Goal: Task Accomplishment & Management: Manage account settings

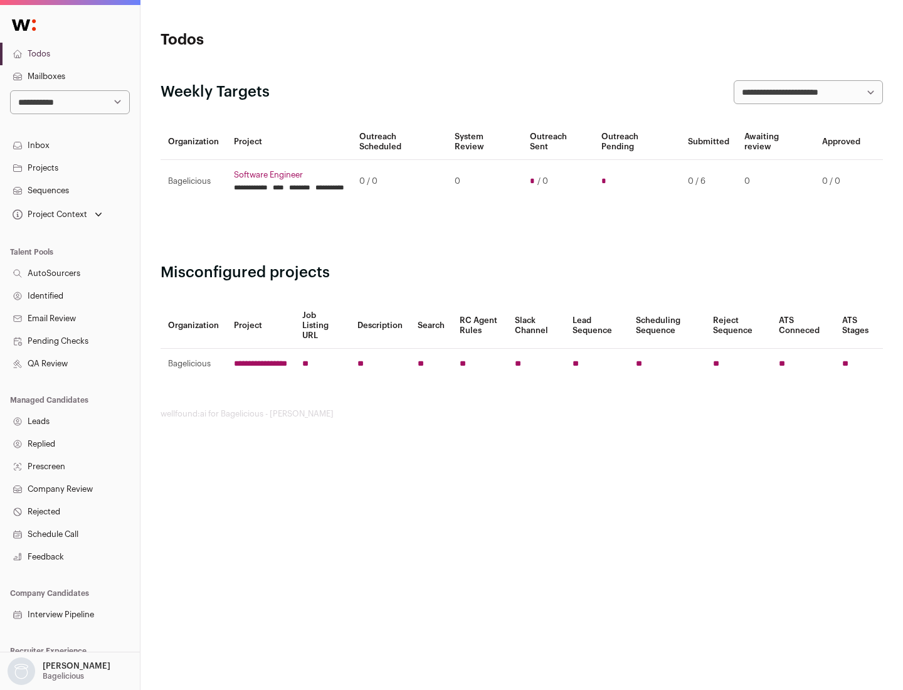
click at [70, 167] on link "Projects" at bounding box center [70, 168] width 140 height 23
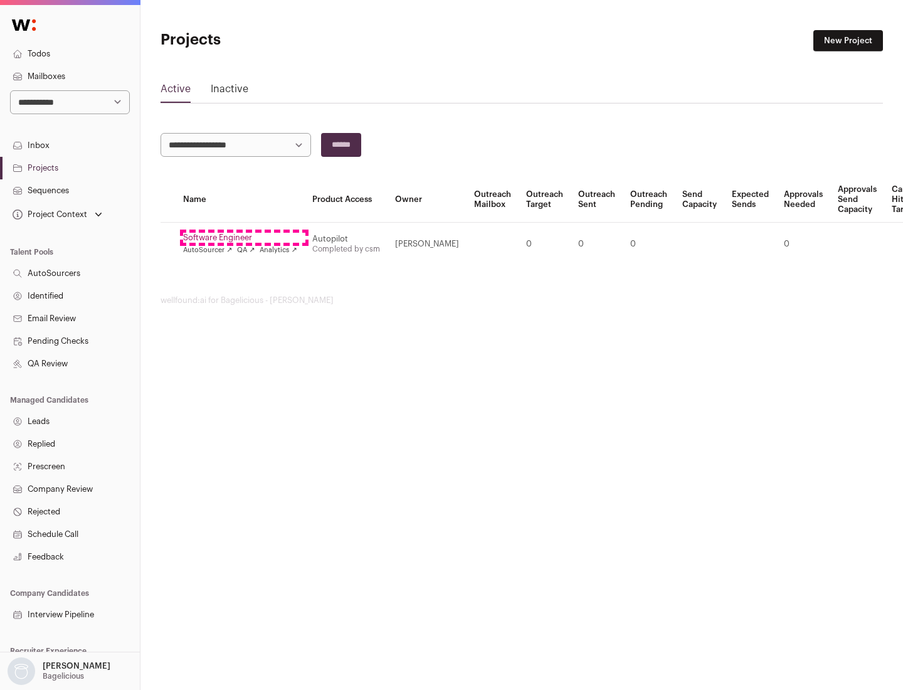
click at [244, 238] on link "Software Engineer" at bounding box center [240, 238] width 114 height 10
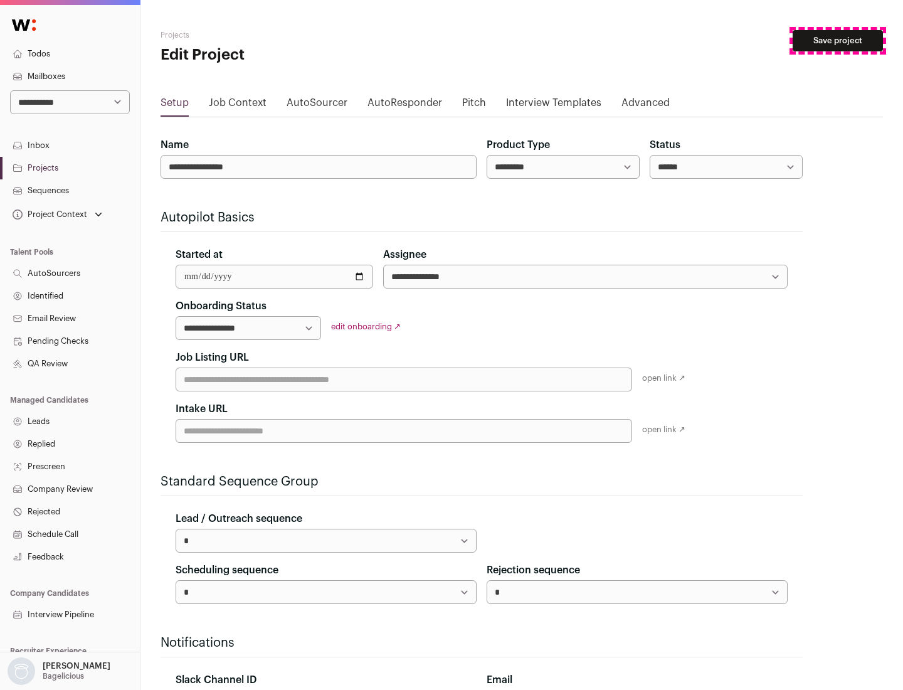
click at [838, 41] on button "Save project" at bounding box center [838, 40] width 90 height 21
